Goal: Task Accomplishment & Management: Use online tool/utility

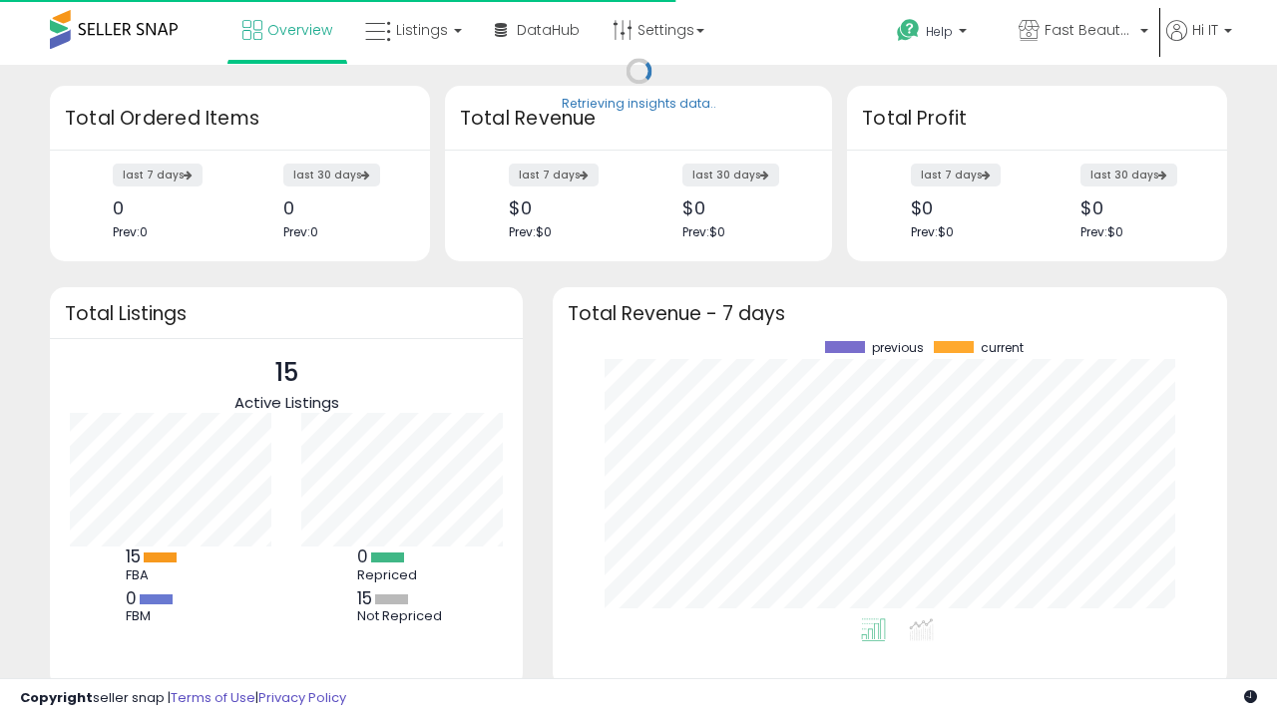
scroll to position [277, 634]
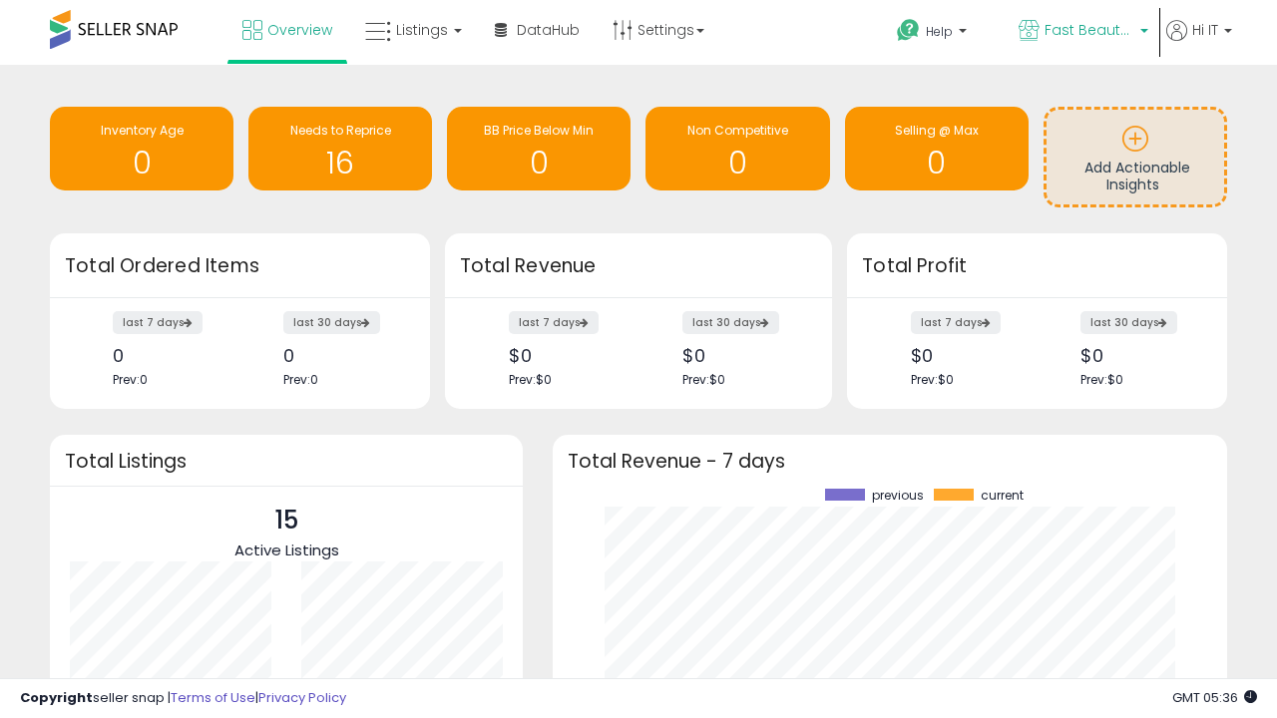
click at [1081, 32] on span "Fast Beauty ([GEOGRAPHIC_DATA])" at bounding box center [1089, 30] width 90 height 20
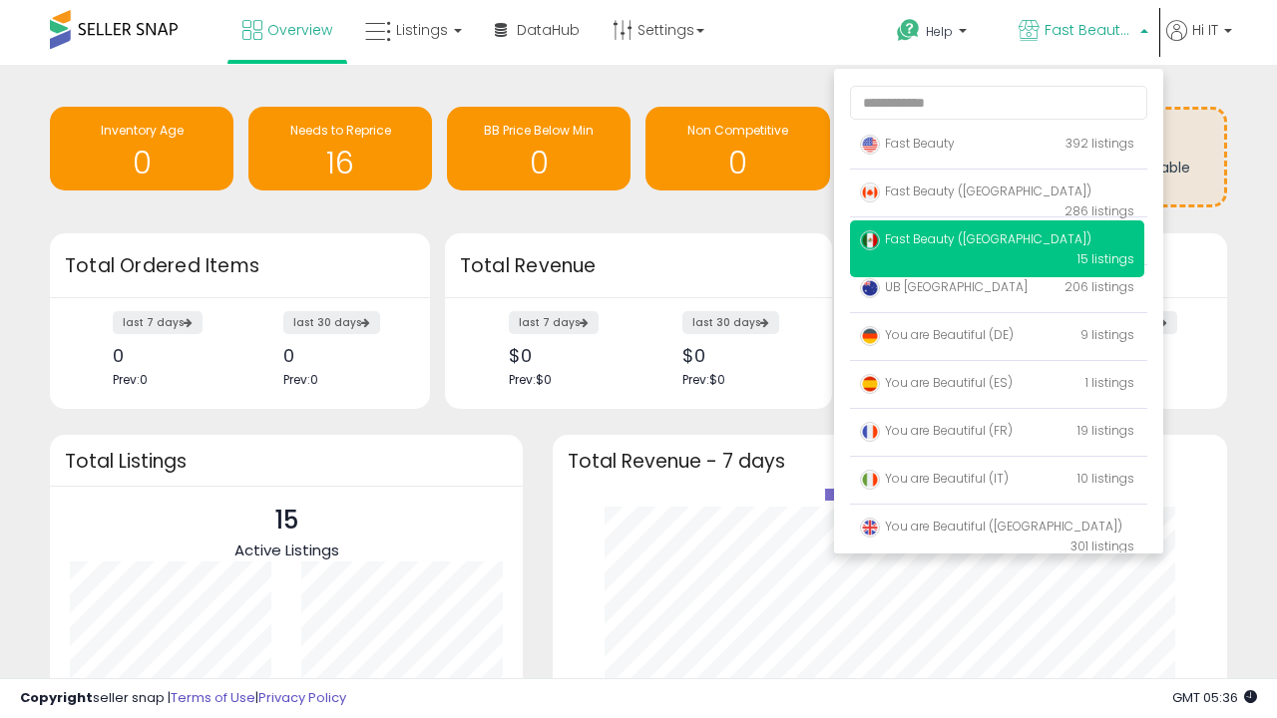
click at [997, 482] on span "You are Beautiful (IT)" at bounding box center [934, 478] width 149 height 17
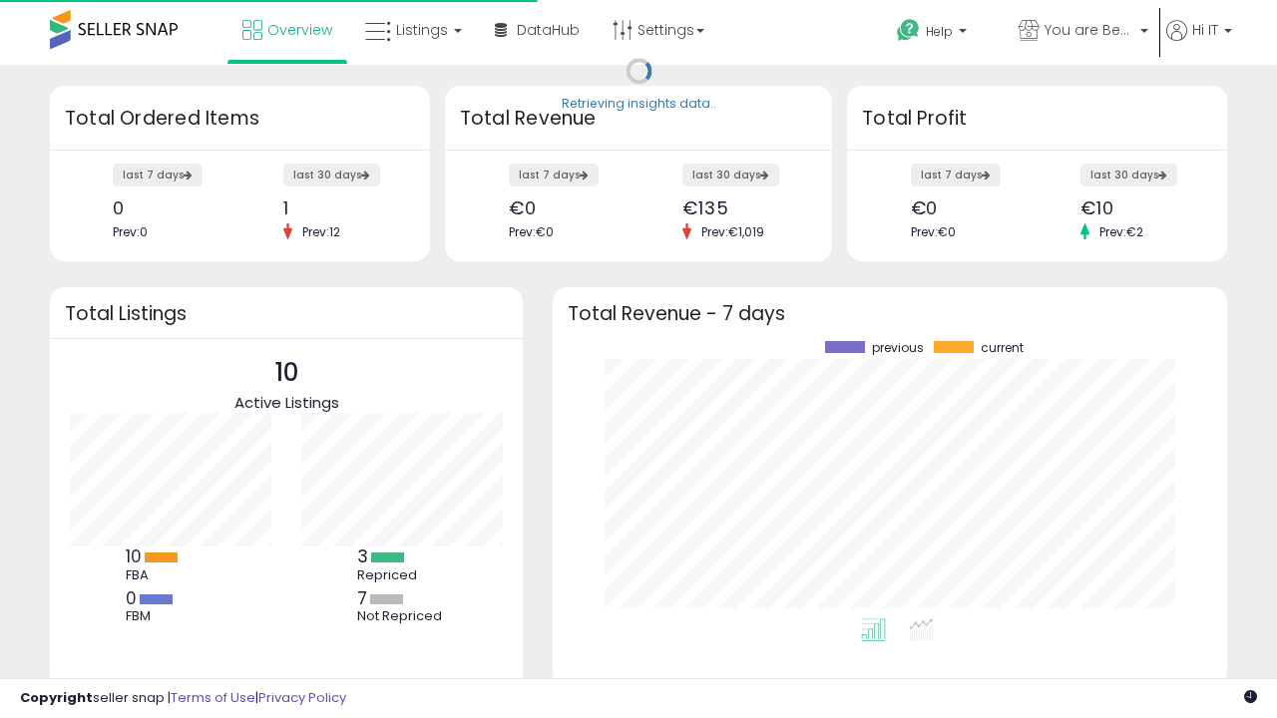
scroll to position [277, 634]
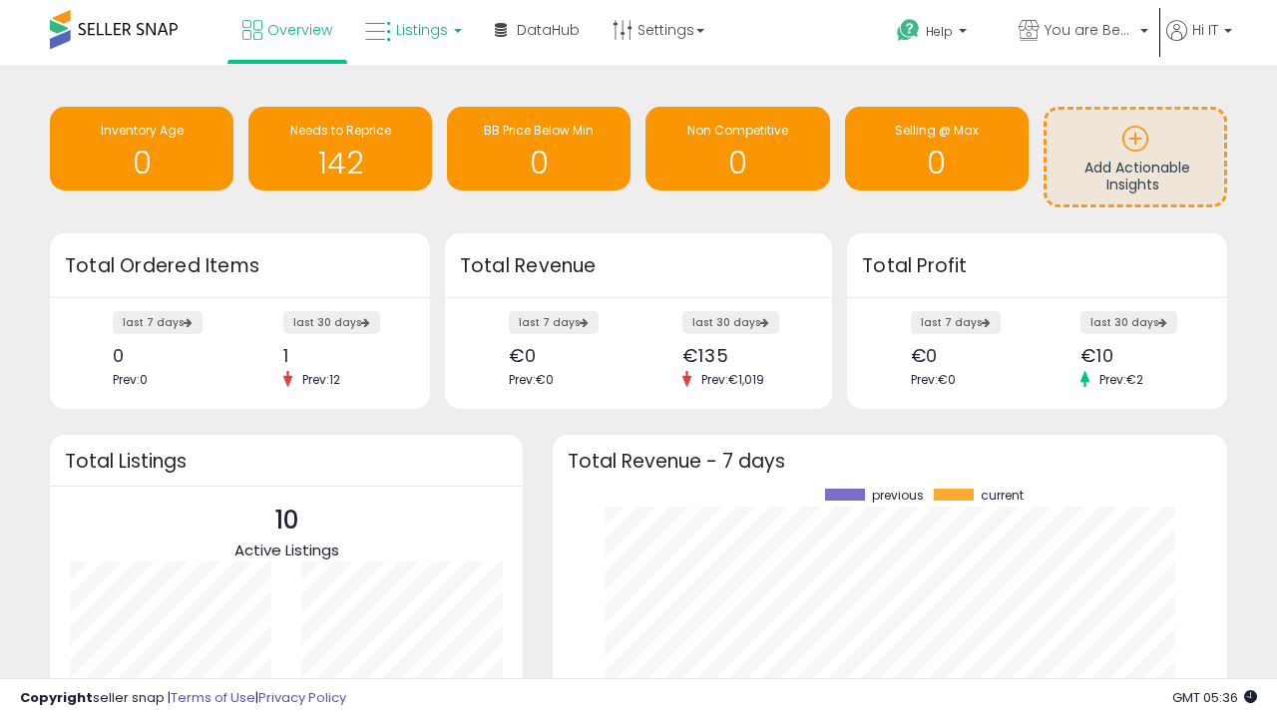
click at [411, 30] on span "Listings" at bounding box center [422, 30] width 52 height 20
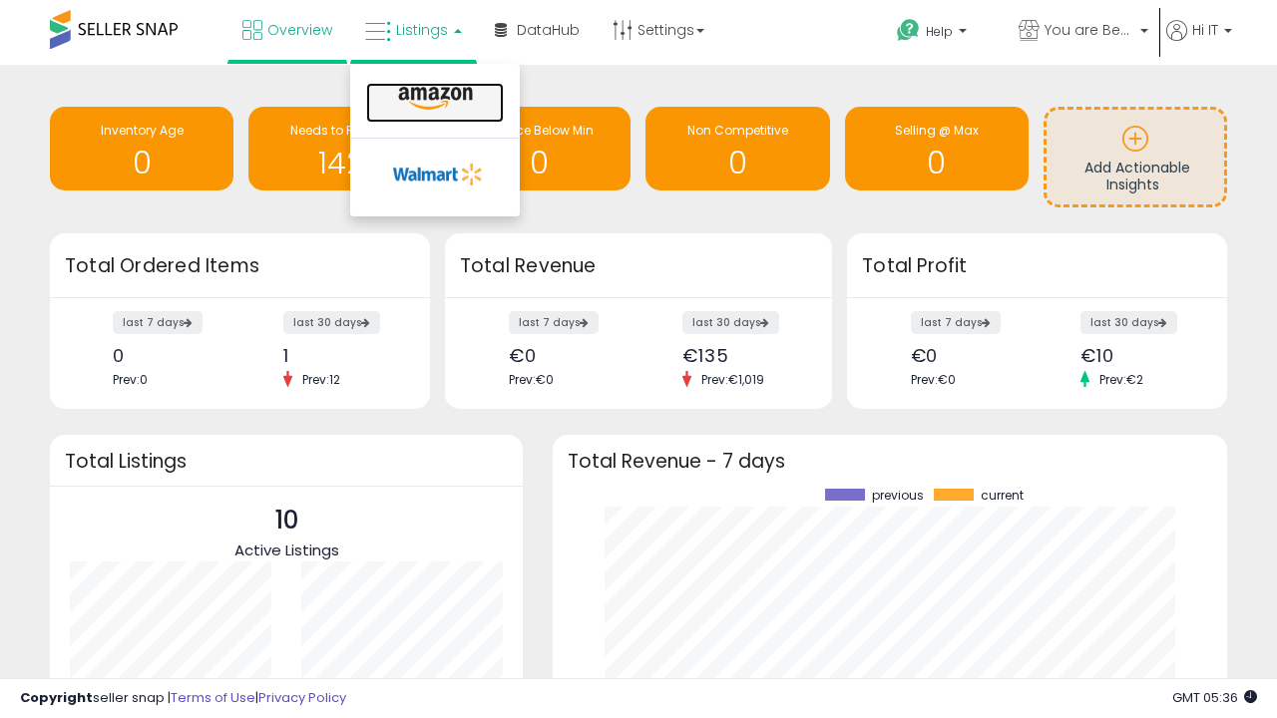
click at [433, 99] on icon at bounding box center [435, 99] width 87 height 26
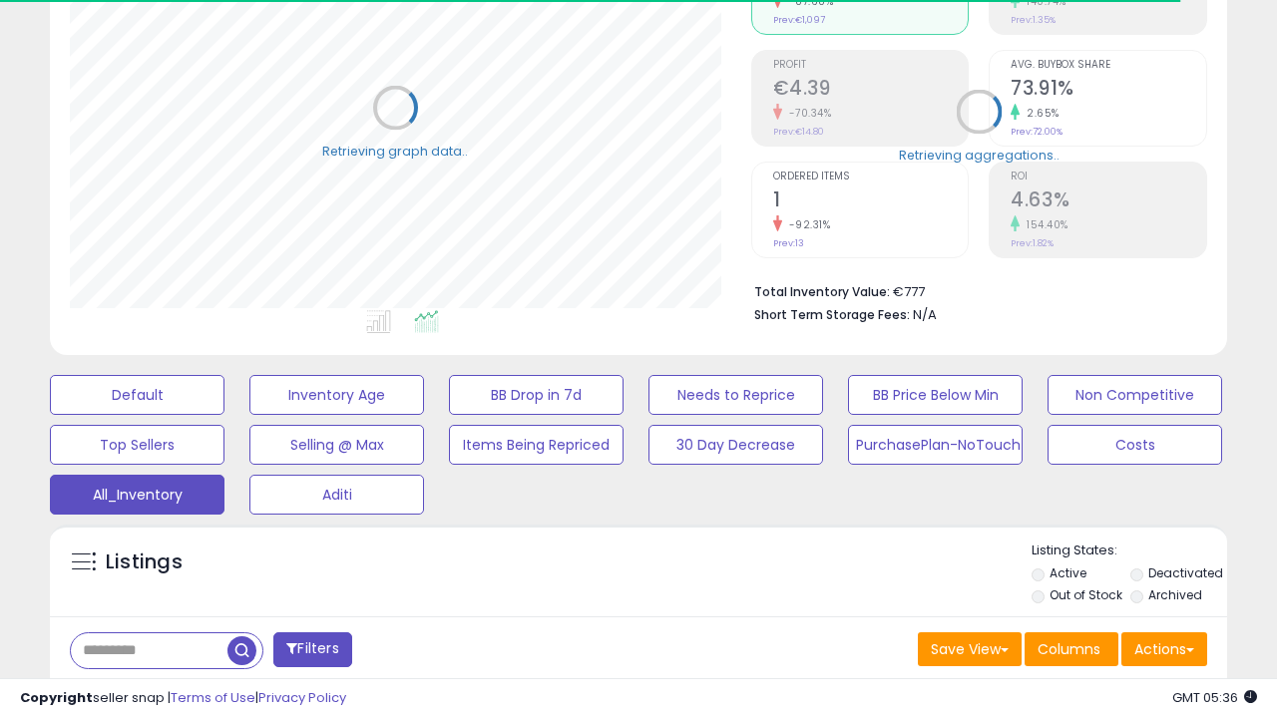
click at [142, 692] on span "Last 30 Days" at bounding box center [145, 702] width 87 height 20
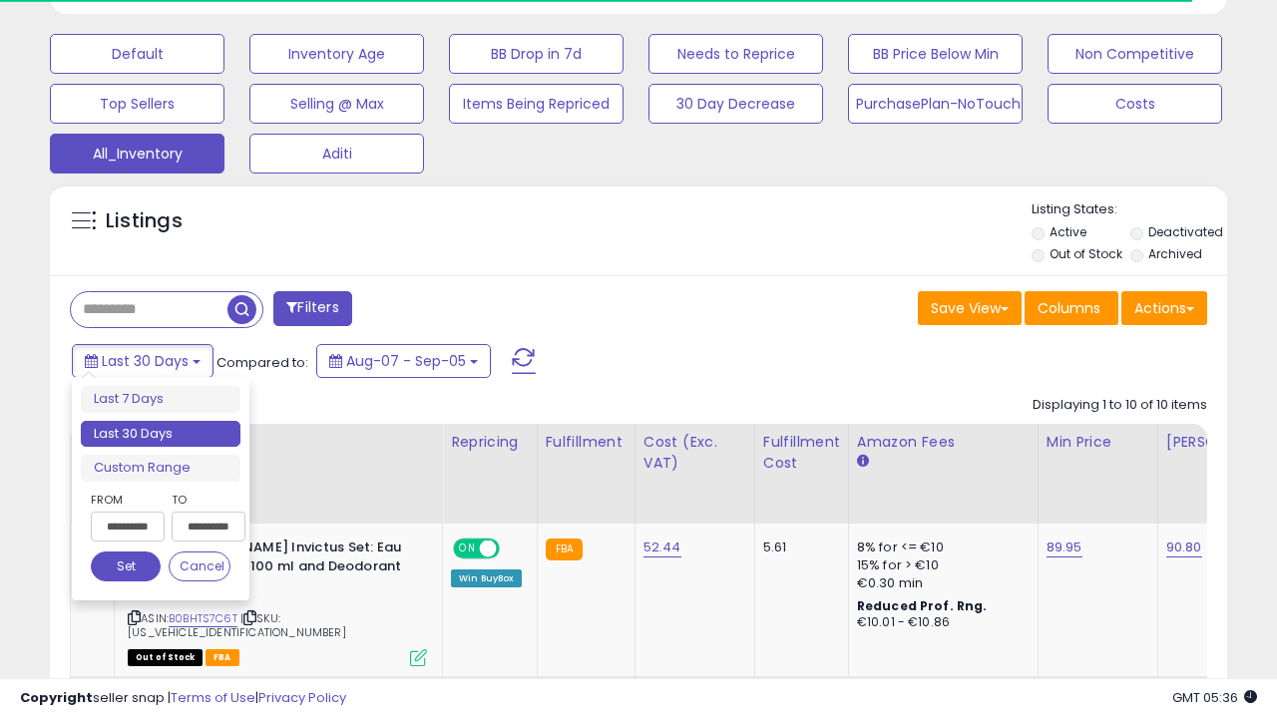
click at [161, 434] on li "Last 30 Days" at bounding box center [161, 434] width 160 height 27
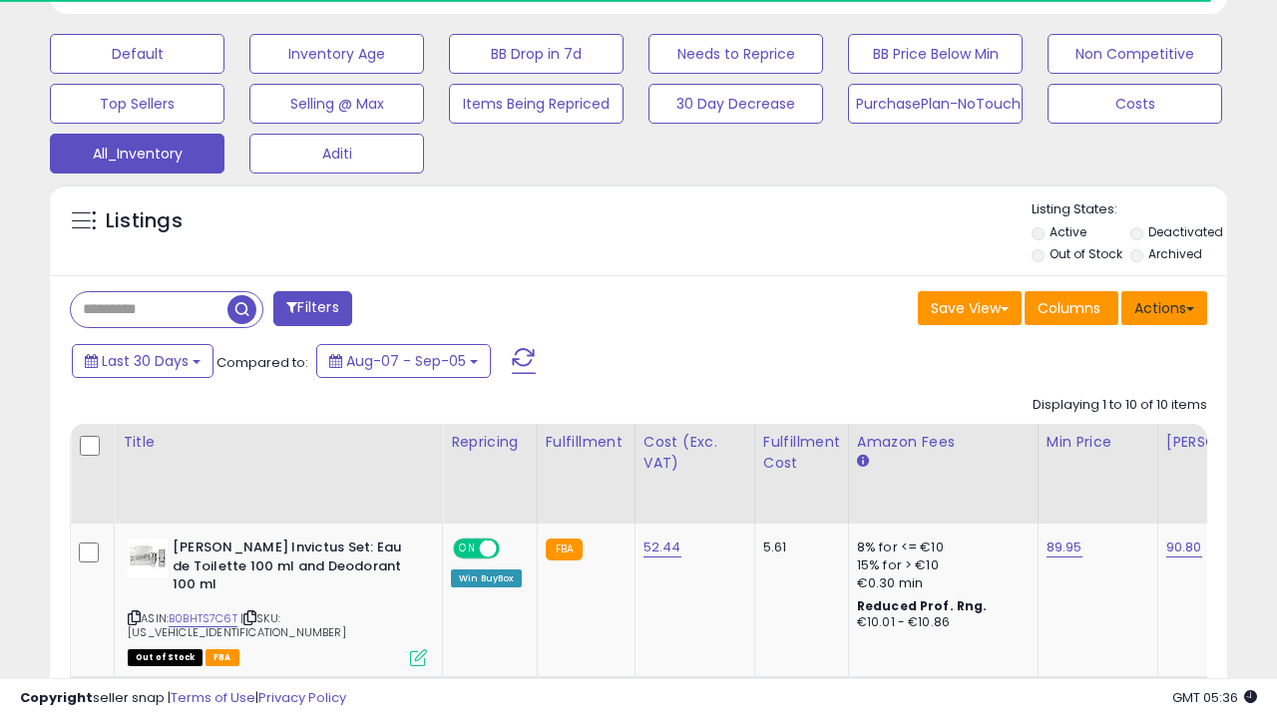
click at [1164, 306] on button "Actions" at bounding box center [1164, 308] width 86 height 34
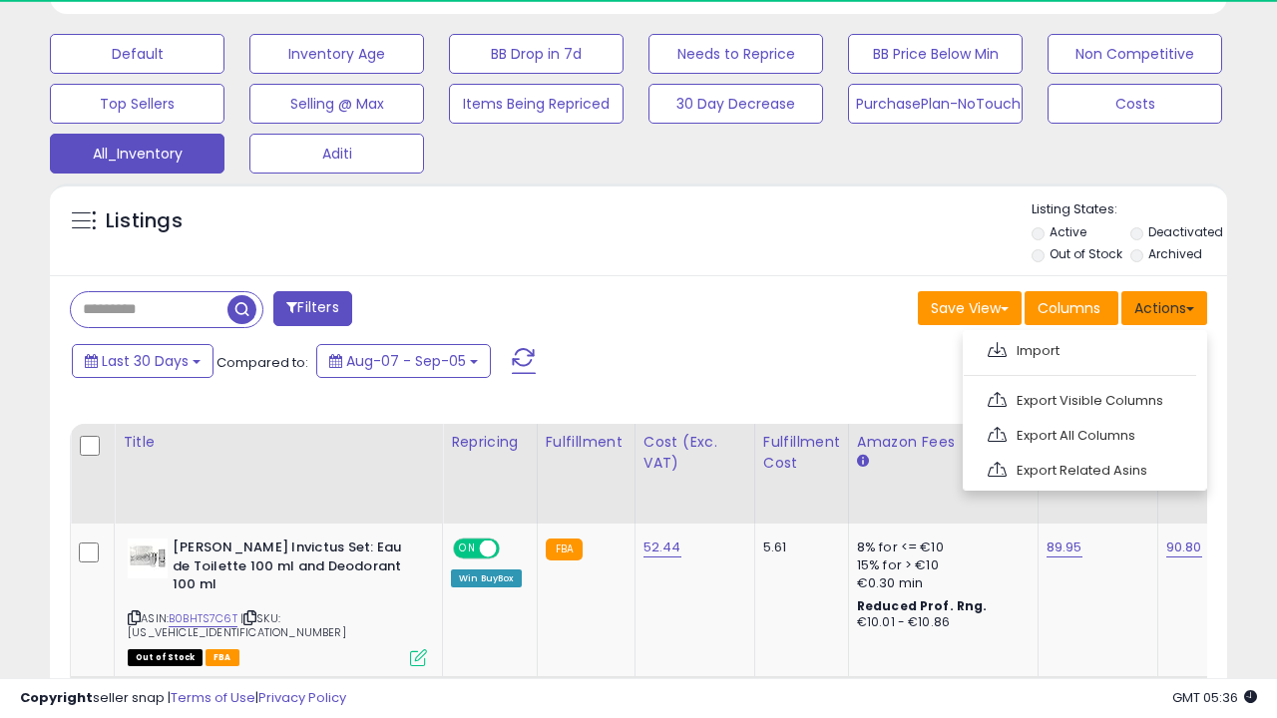
scroll to position [409, 680]
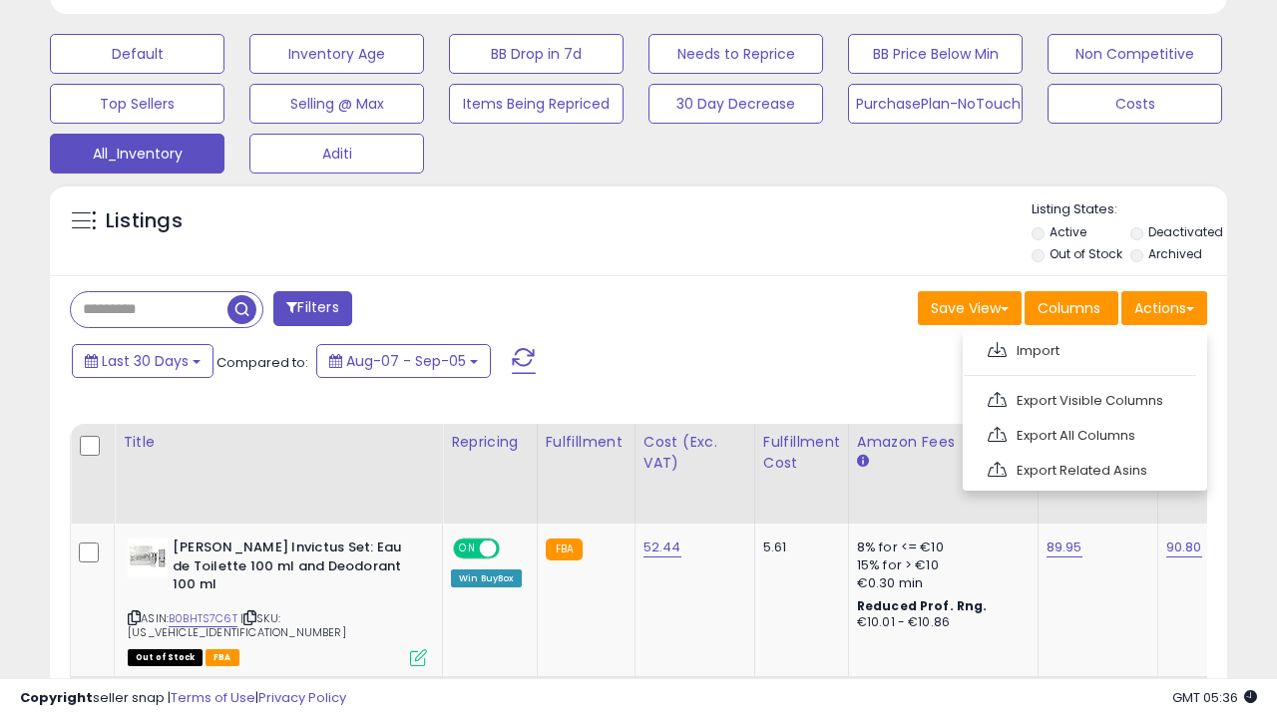
click at [1082, 433] on link "Export All Columns" at bounding box center [1083, 435] width 218 height 31
